Goal: Find specific page/section: Find specific page/section

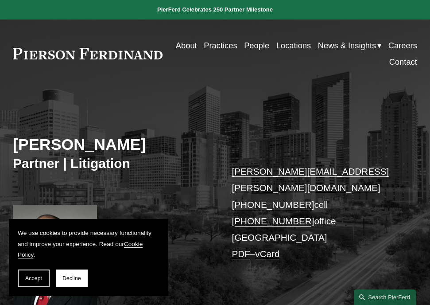
click at [237, 45] on link "Practices" at bounding box center [220, 45] width 33 height 16
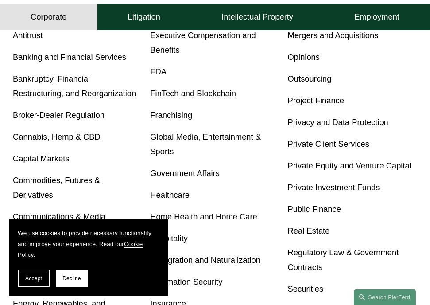
scroll to position [343, 0]
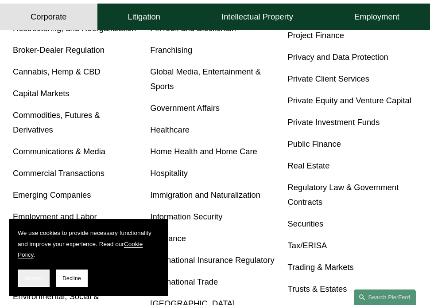
click at [30, 277] on span "Accept" at bounding box center [33, 278] width 17 height 6
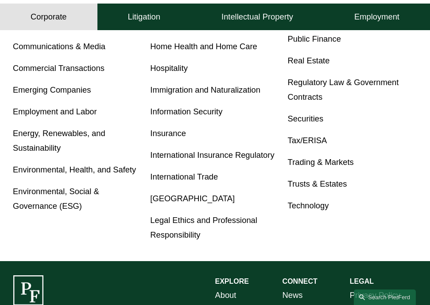
scroll to position [470, 0]
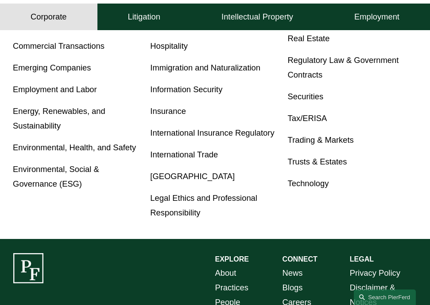
click at [300, 162] on link "Trusts & Estates" at bounding box center [317, 161] width 59 height 9
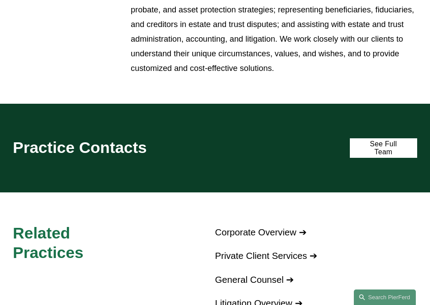
scroll to position [334, 0]
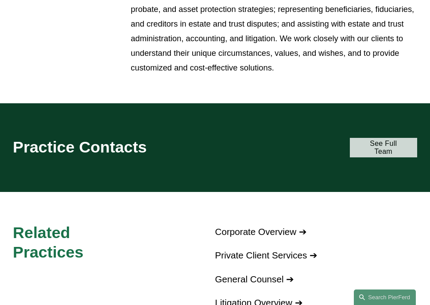
click at [373, 150] on link "See Full Team" at bounding box center [383, 147] width 67 height 19
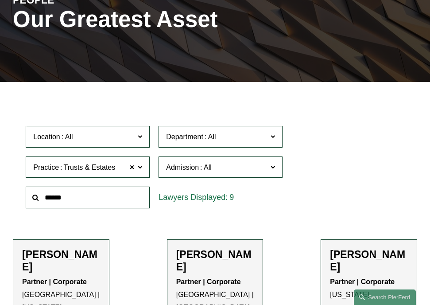
scroll to position [160, 0]
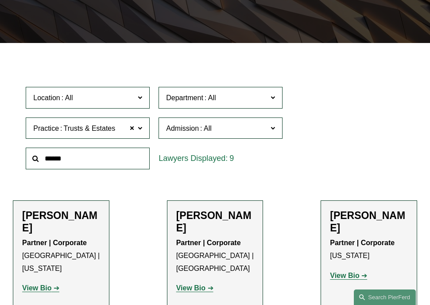
click at [132, 96] on span "Location" at bounding box center [83, 98] width 101 height 12
click at [0, 0] on link "Houston" at bounding box center [0, 0] width 0 height 0
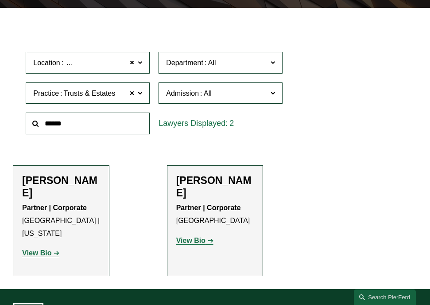
scroll to position [194, 0]
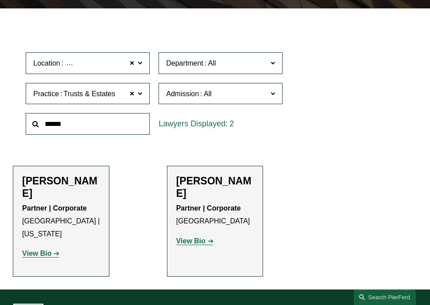
click at [246, 66] on span "Department" at bounding box center [216, 63] width 101 height 12
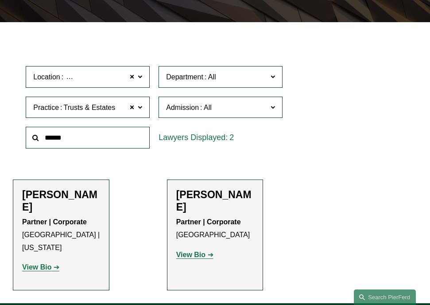
scroll to position [182, 0]
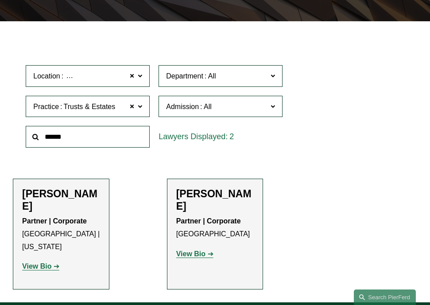
click at [32, 262] on strong "View Bio" at bounding box center [36, 266] width 29 height 8
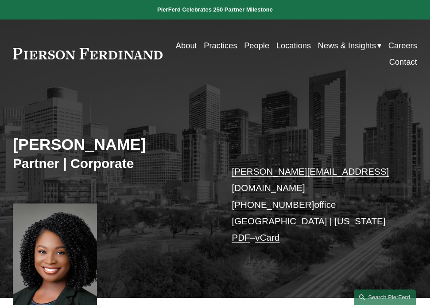
click at [197, 44] on link "About" at bounding box center [186, 45] width 21 height 16
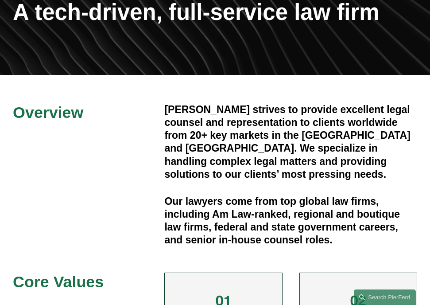
scroll to position [128, 0]
